Goal: Find specific page/section: Find specific page/section

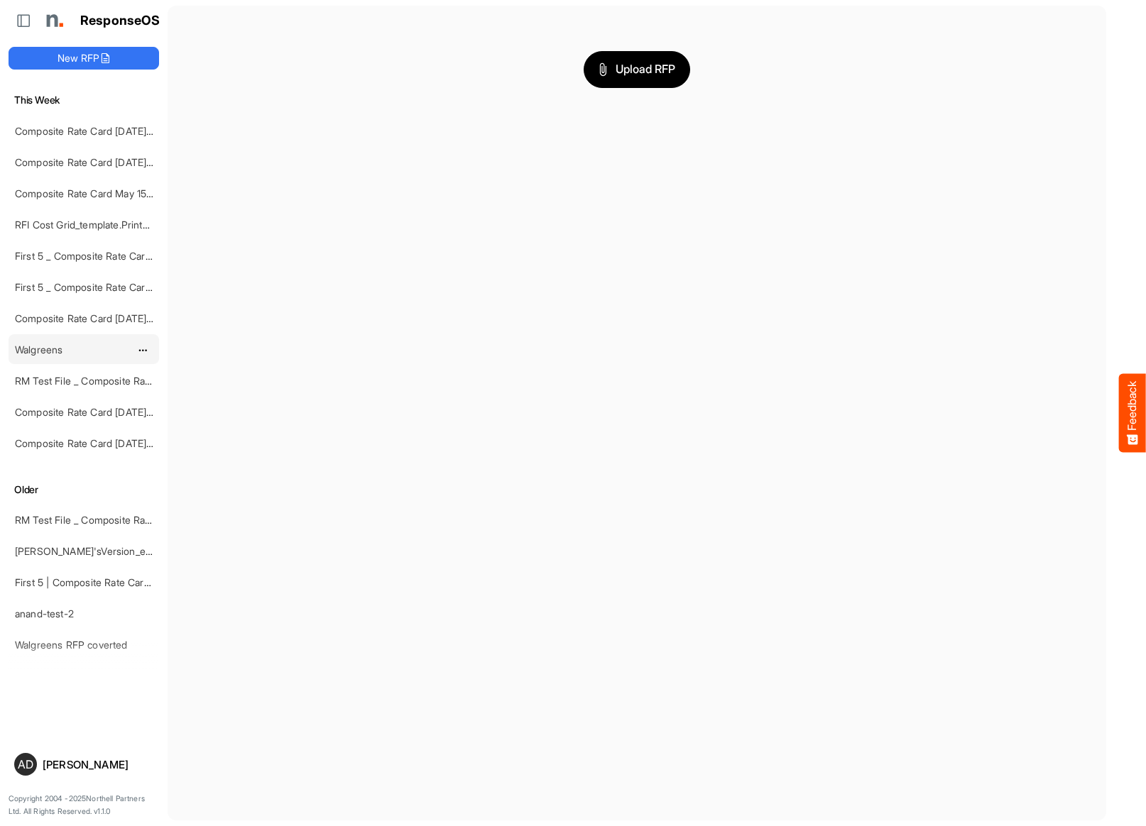
click at [53, 342] on div "Walgreens" at bounding box center [72, 349] width 126 height 28
click at [49, 345] on link "Walgreens" at bounding box center [39, 350] width 48 height 12
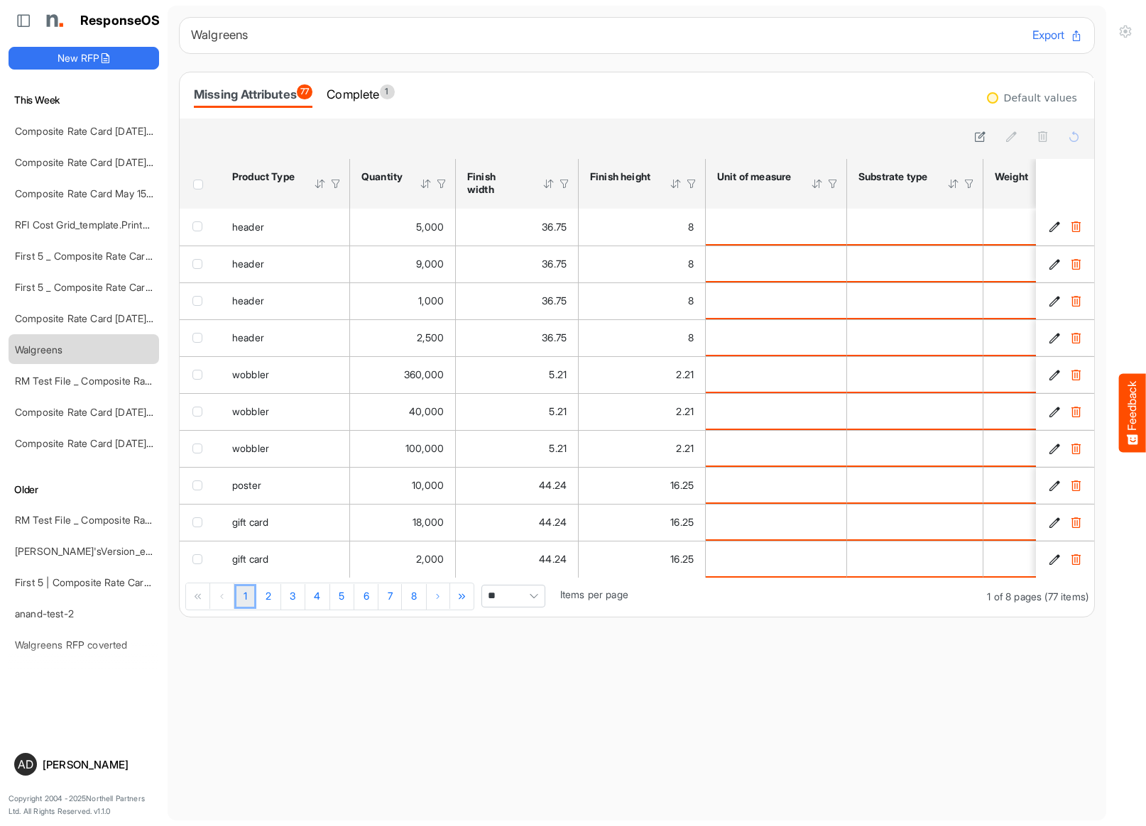
click at [380, 111] on div "Missing Attributes 77 Complete 1" at bounding box center [637, 95] width 914 height 46
click at [380, 103] on div "Complete 1" at bounding box center [360, 94] width 67 height 20
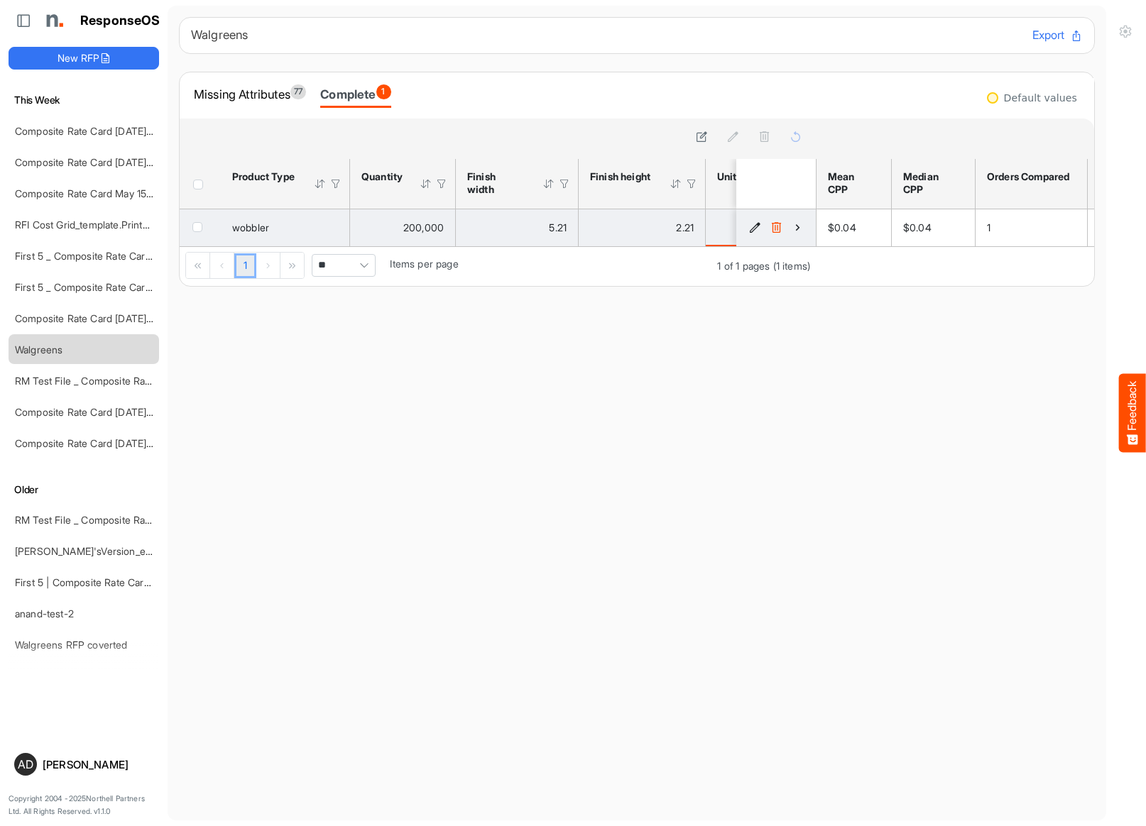
click at [797, 226] on icon "91f71b29-3739-4bad-888d-ac401cf10bd1 is template cell Column Header" at bounding box center [798, 227] width 12 height 12
